Goal: Information Seeking & Learning: Check status

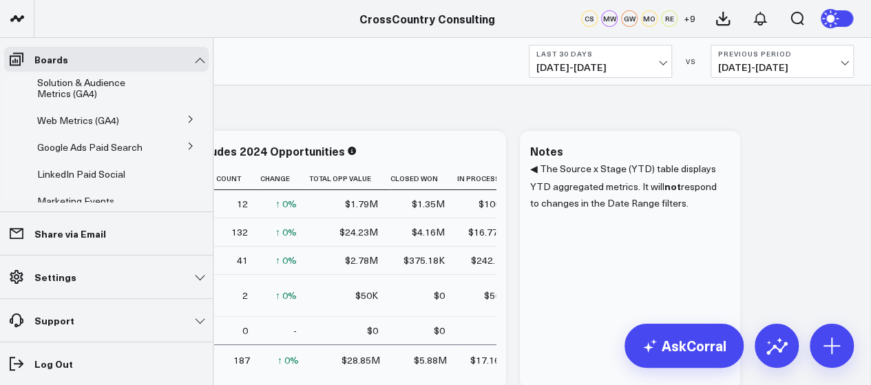
scroll to position [154, 0]
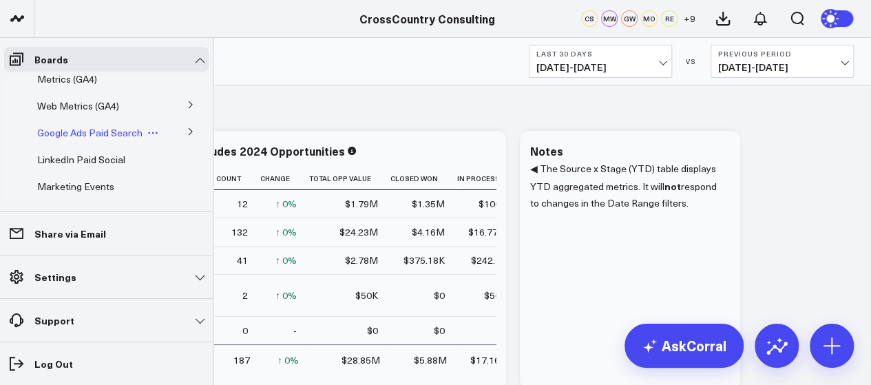
click at [83, 139] on span "Google Ads Paid Search" at bounding box center [89, 132] width 105 height 13
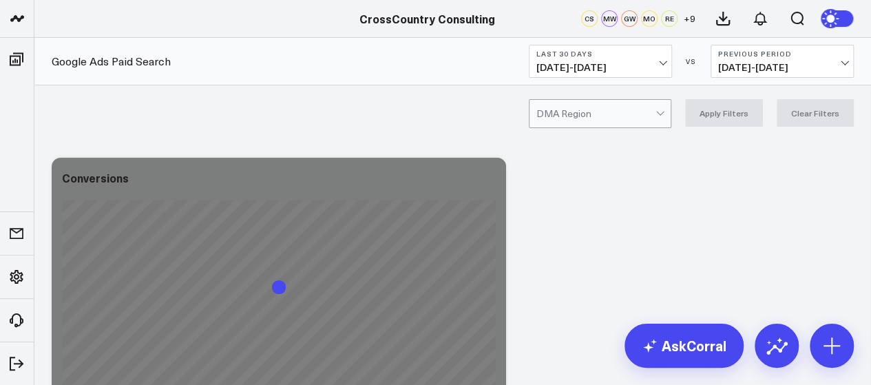
click at [845, 63] on span "[DATE] - [DATE]" at bounding box center [782, 67] width 128 height 11
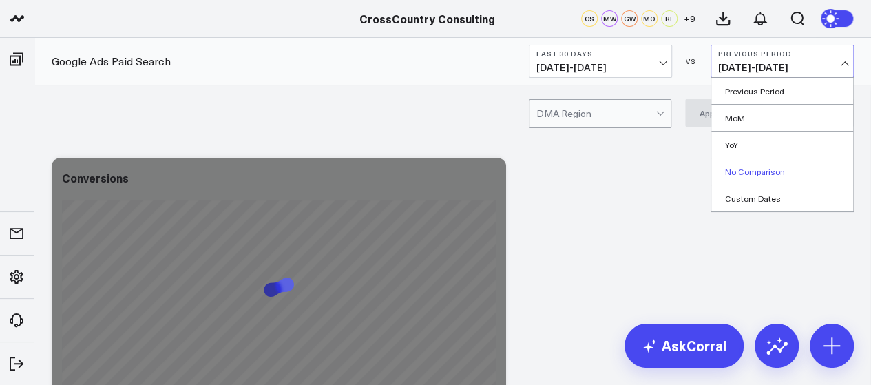
click at [757, 171] on link "No Comparison" at bounding box center [782, 171] width 142 height 26
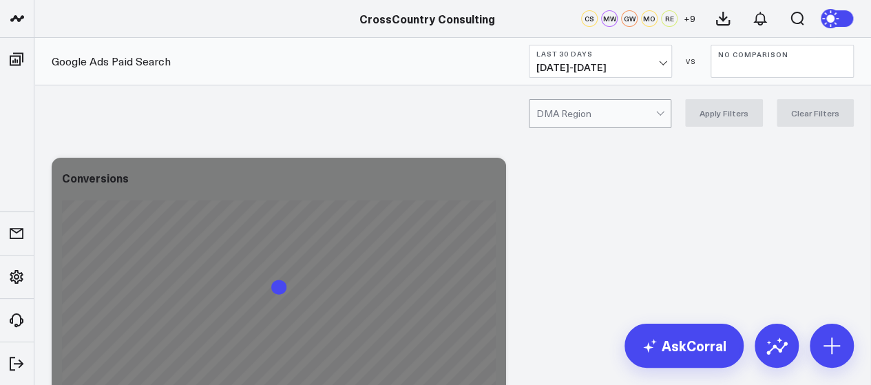
click at [662, 62] on span "[DATE] - [DATE]" at bounding box center [600, 67] width 128 height 11
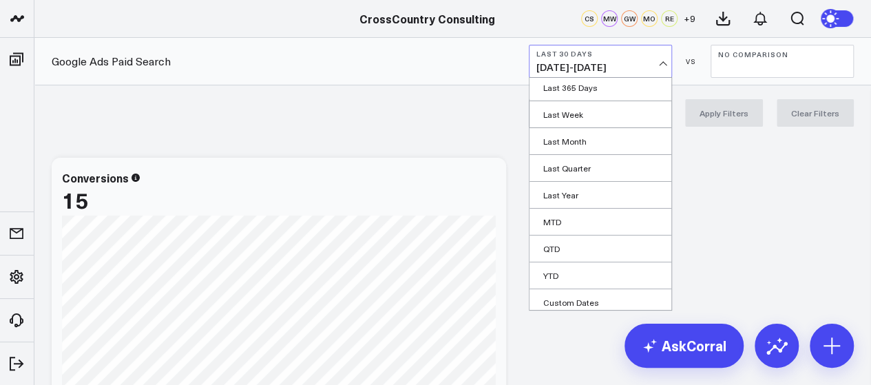
scroll to position [139, 0]
click at [569, 266] on link "YTD" at bounding box center [601, 274] width 142 height 26
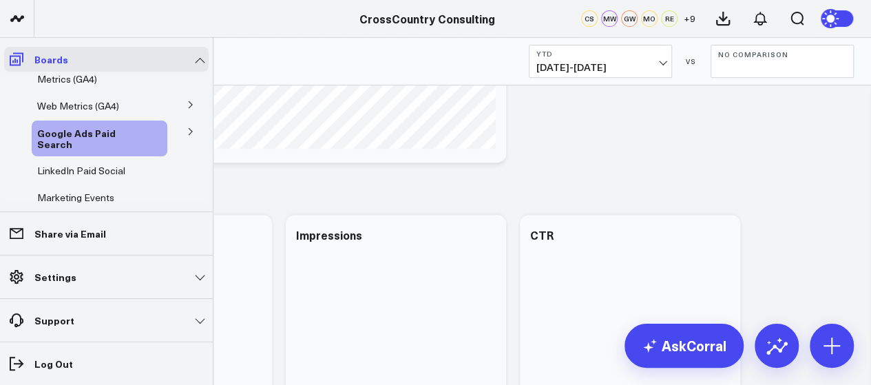
scroll to position [143, 0]
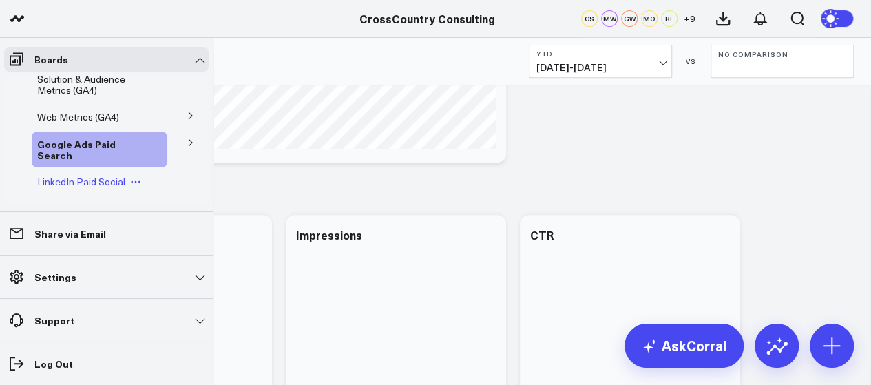
click at [76, 188] on span "LinkedIn Paid Social" at bounding box center [81, 181] width 88 height 13
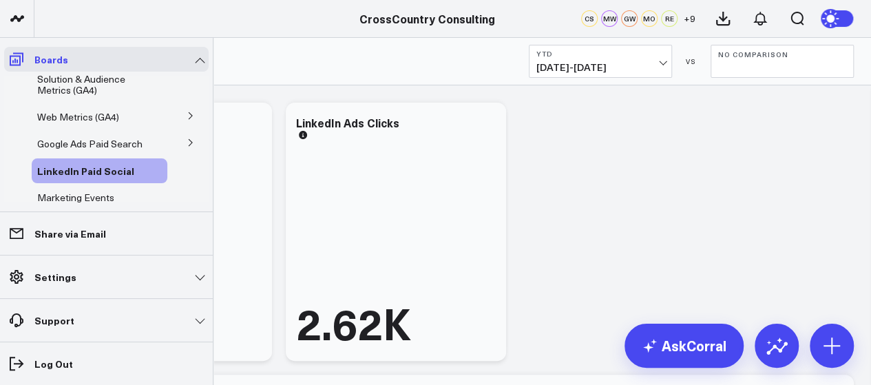
scroll to position [132, 0]
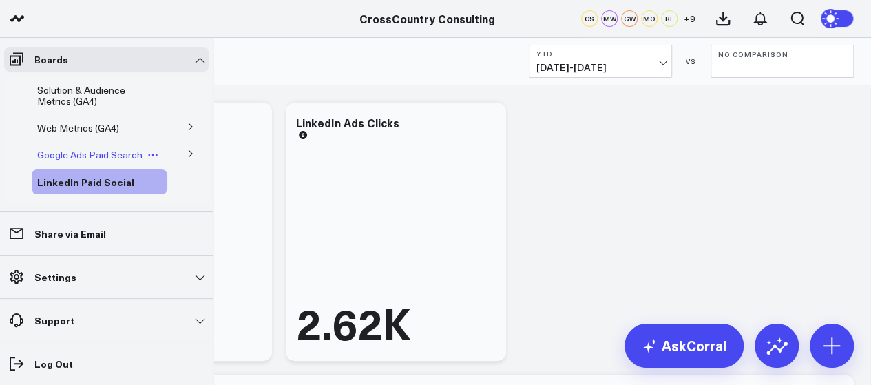
click at [66, 161] on span "Google Ads Paid Search" at bounding box center [89, 154] width 105 height 13
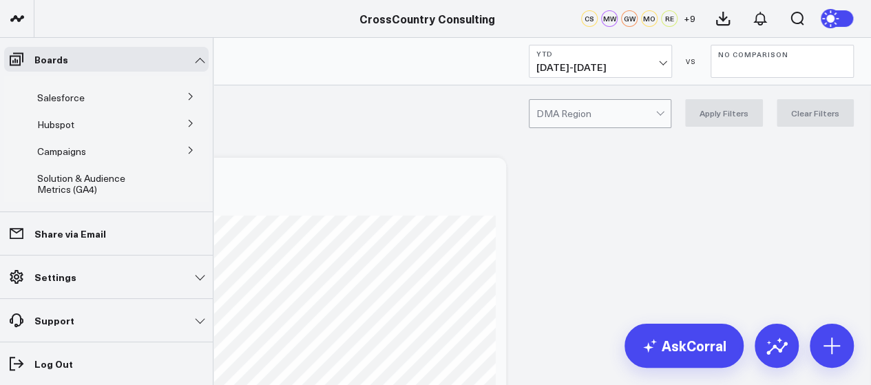
scroll to position [39, 0]
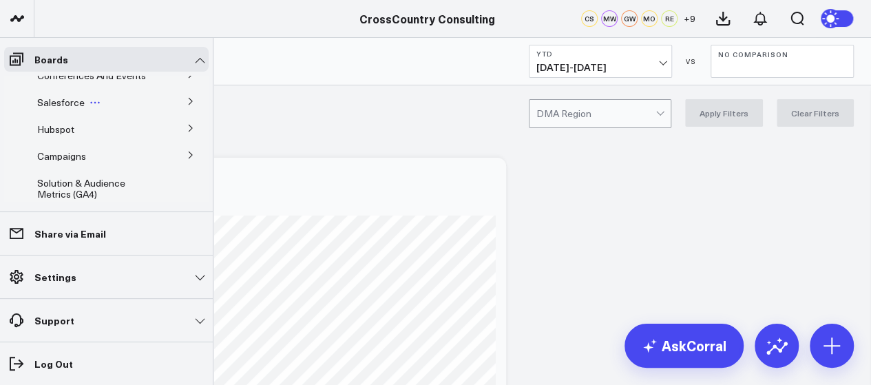
click at [65, 109] on span "Salesforce" at bounding box center [61, 102] width 48 height 13
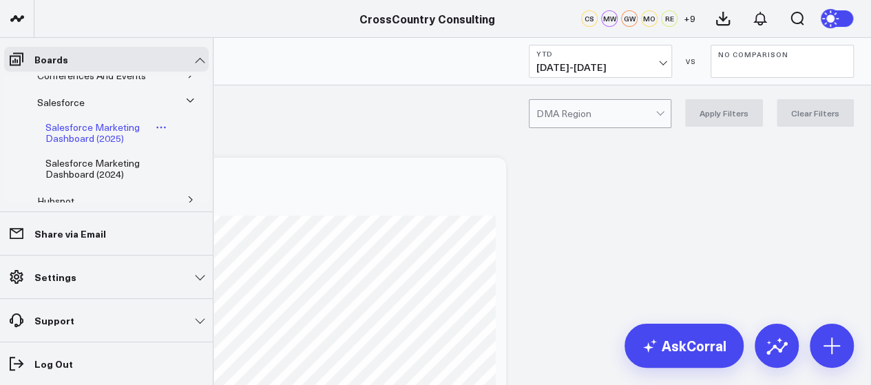
click at [67, 136] on span "Salesforce Marketing Dashboard (2025)" at bounding box center [92, 133] width 94 height 24
